Goal: Transaction & Acquisition: Subscribe to service/newsletter

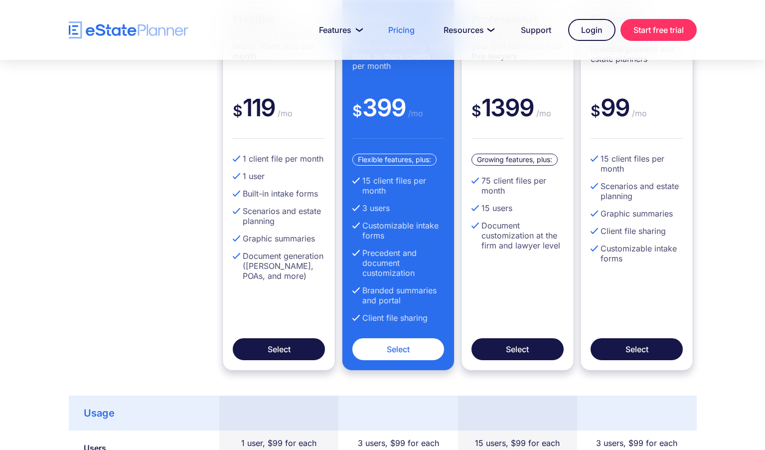
scroll to position [179, 0]
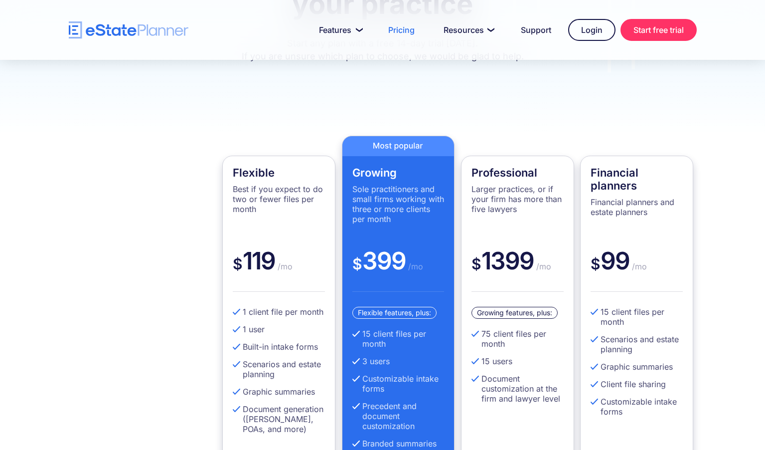
click at [196, 120] on div "Flexible Best if you expect to do two or fewer files per month $ 119 /mo 1 clie…" at bounding box center [382, 329] width 765 height 463
click at [198, 116] on div "Flexible Best if you expect to do two or fewer files per month $ 119 /mo 1 clie…" at bounding box center [382, 329] width 765 height 463
click at [202, 126] on div "Flexible Best if you expect to do two or fewer files per month $ 119 /mo 1 clie…" at bounding box center [382, 329] width 765 height 463
click at [181, 113] on div "Flexible Best if you expect to do two or fewer files per month $ 119 /mo 1 clie…" at bounding box center [382, 329] width 765 height 463
